Goal: Task Accomplishment & Management: Manage account settings

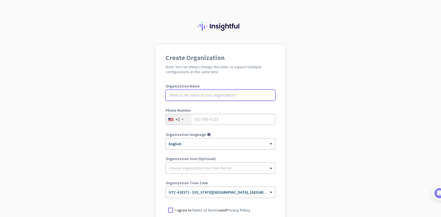
click at [217, 94] on input "text" at bounding box center [221, 95] width 110 height 11
type input "Mercor"
click at [232, 122] on input "tel" at bounding box center [221, 119] width 110 height 11
type input "5857324619"
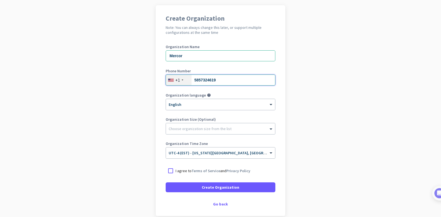
scroll to position [55, 0]
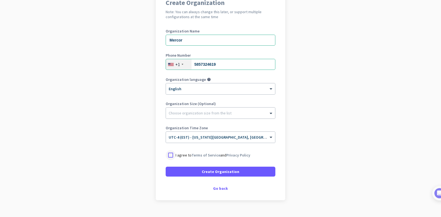
drag, startPoint x: 170, startPoint y: 156, endPoint x: 195, endPoint y: 169, distance: 28.3
click at [170, 156] on div at bounding box center [171, 155] width 10 height 10
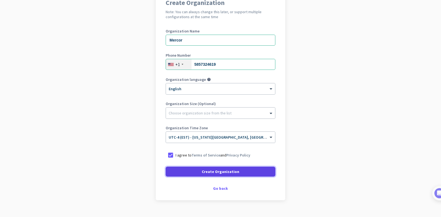
click at [210, 175] on span at bounding box center [221, 171] width 110 height 13
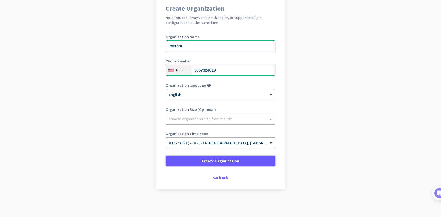
scroll to position [49, 0]
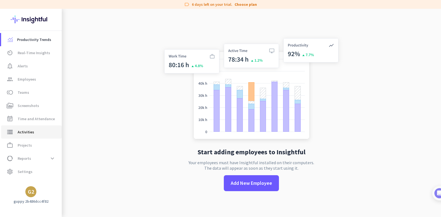
click at [29, 137] on link "storage Activities" at bounding box center [31, 132] width 61 height 13
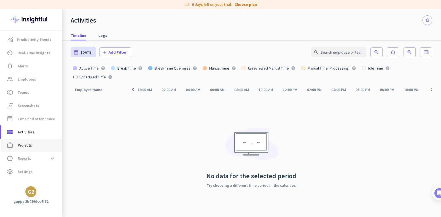
click at [32, 144] on span "work_outline Projects" at bounding box center [32, 145] width 52 height 7
type input "[DATE] - [DATE]"
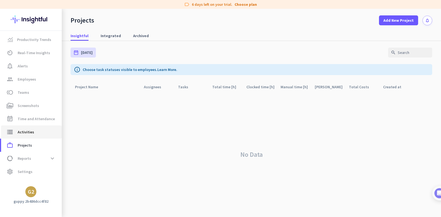
click at [35, 130] on span "storage Activities" at bounding box center [32, 132] width 52 height 7
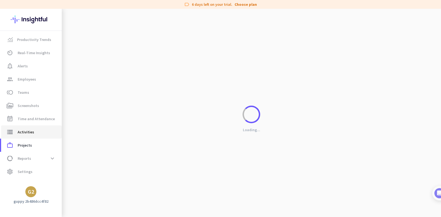
type input "[DATE]"
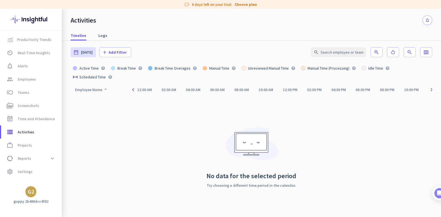
click at [107, 91] on icon "arrow_drop_up" at bounding box center [105, 89] width 7 height 7
click at [75, 68] on div at bounding box center [75, 68] width 4 height 4
click at [81, 54] on div "date_range [DATE]" at bounding box center [83, 52] width 25 height 10
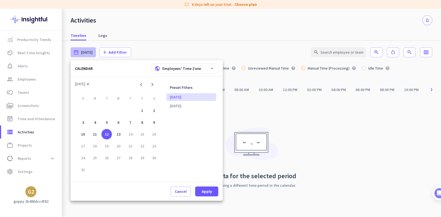
click at [213, 68] on icon "arrow_drop_down" at bounding box center [212, 69] width 6 height 6
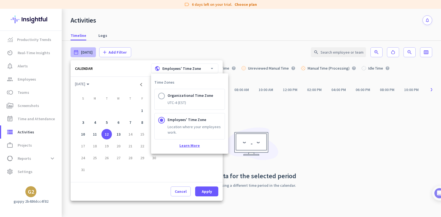
click at [194, 147] on link "Learn More" at bounding box center [189, 146] width 71 height 6
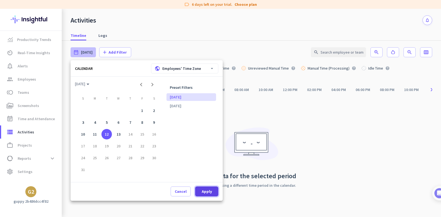
click at [203, 189] on span "Apply" at bounding box center [207, 192] width 10 height 6
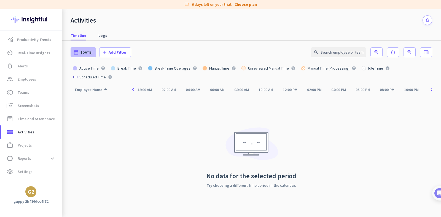
click at [91, 52] on span "[DATE]" at bounding box center [87, 53] width 12 height 6
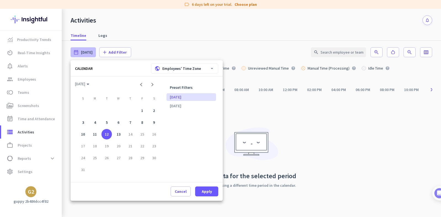
click at [141, 135] on div "15" at bounding box center [142, 134] width 11 height 11
click at [191, 69] on div "public Employees' Time Zone" at bounding box center [178, 69] width 46 height 6
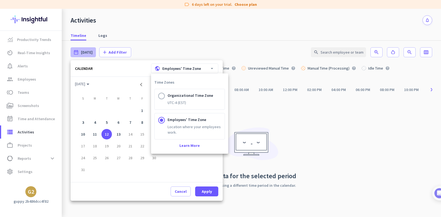
click at [161, 96] on div at bounding box center [161, 96] width 7 height 7
click at [0, 0] on input "Organizational Time Zone UTC-4 (EST)" at bounding box center [0, 0] width 0 height 0
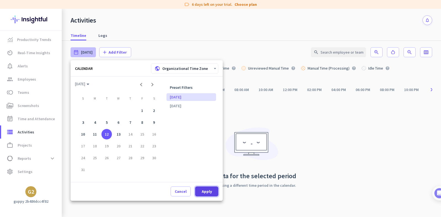
click at [198, 194] on span at bounding box center [206, 191] width 23 height 13
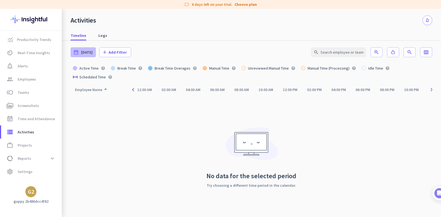
click at [83, 53] on span "[DATE]" at bounding box center [87, 53] width 12 height 6
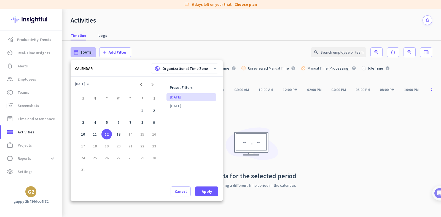
click at [144, 136] on div "15" at bounding box center [142, 134] width 11 height 11
click at [204, 190] on span "Apply" at bounding box center [207, 192] width 10 height 6
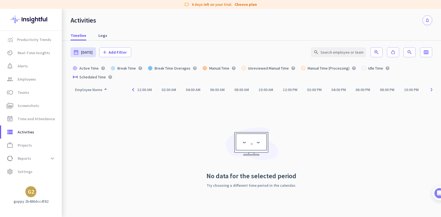
click at [190, 91] on div "04:00 AM" at bounding box center [192, 90] width 15 height 4
click at [313, 90] on div "02:00 PM" at bounding box center [314, 90] width 15 height 4
click at [301, 69] on div at bounding box center [303, 68] width 4 height 4
click at [37, 117] on span "Time and Attendance" at bounding box center [36, 119] width 37 height 7
type input "[DATE] - [DATE]"
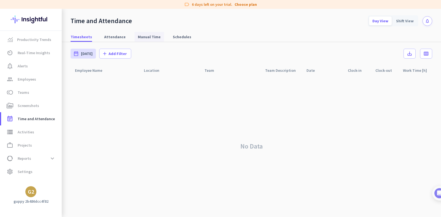
click at [138, 36] on span "Manual Time" at bounding box center [149, 37] width 23 height 6
type input "[DATE] - [DATE]"
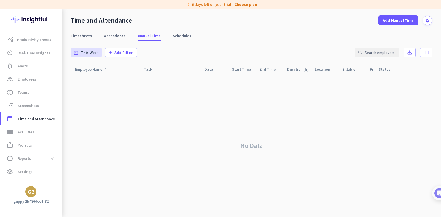
click at [95, 70] on div "Employee Name arrow_drop_up" at bounding box center [92, 70] width 34 height 8
click at [428, 53] on icon "calendar_view_week" at bounding box center [426, 53] width 6 height 6
